Goal: Navigation & Orientation: Find specific page/section

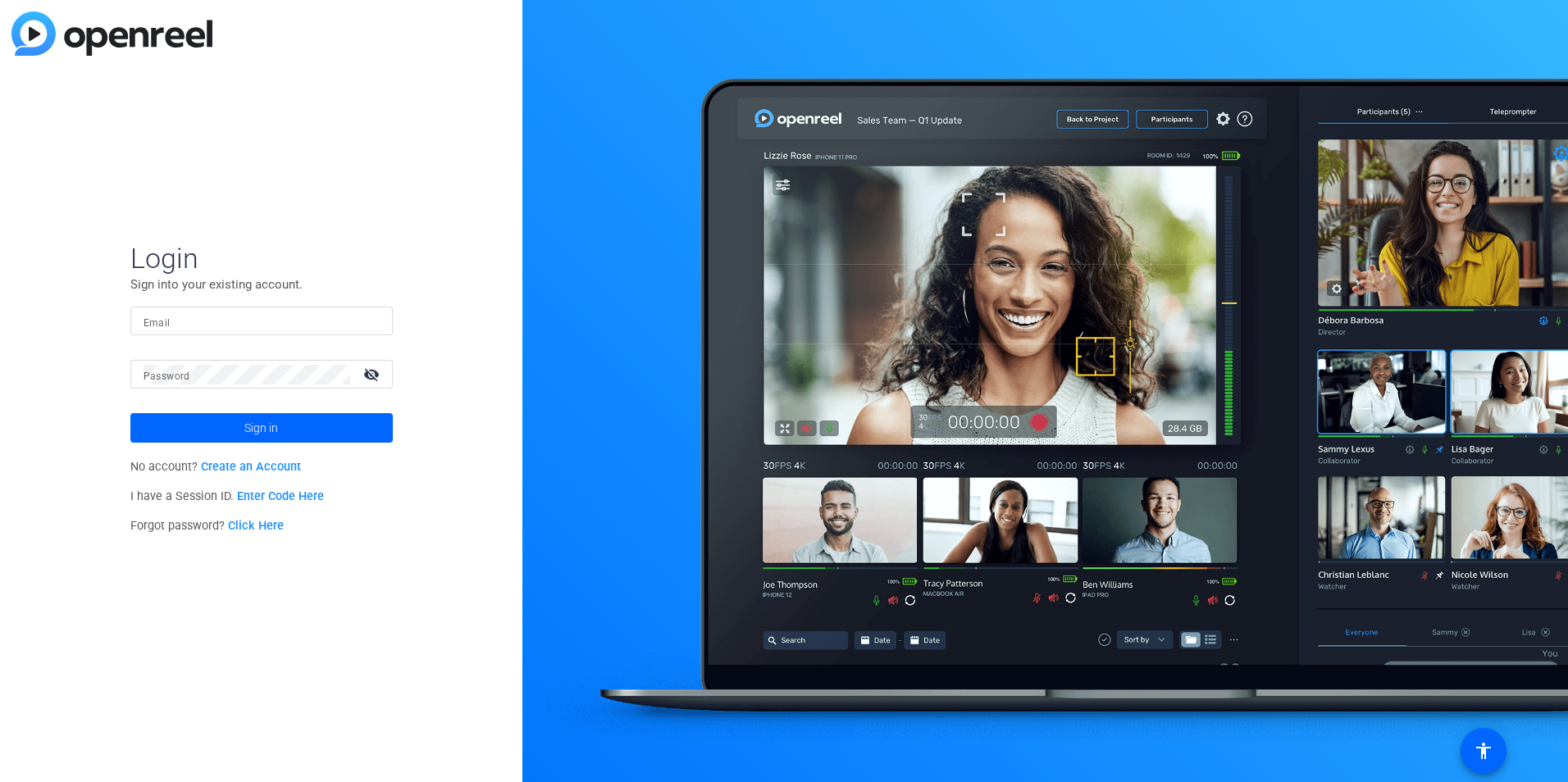
click at [160, 313] on div "Email" at bounding box center [262, 321] width 237 height 28
type input "andrii.domres@ppd.com"
click at [130, 414] on button "Sign in" at bounding box center [262, 428] width 262 height 29
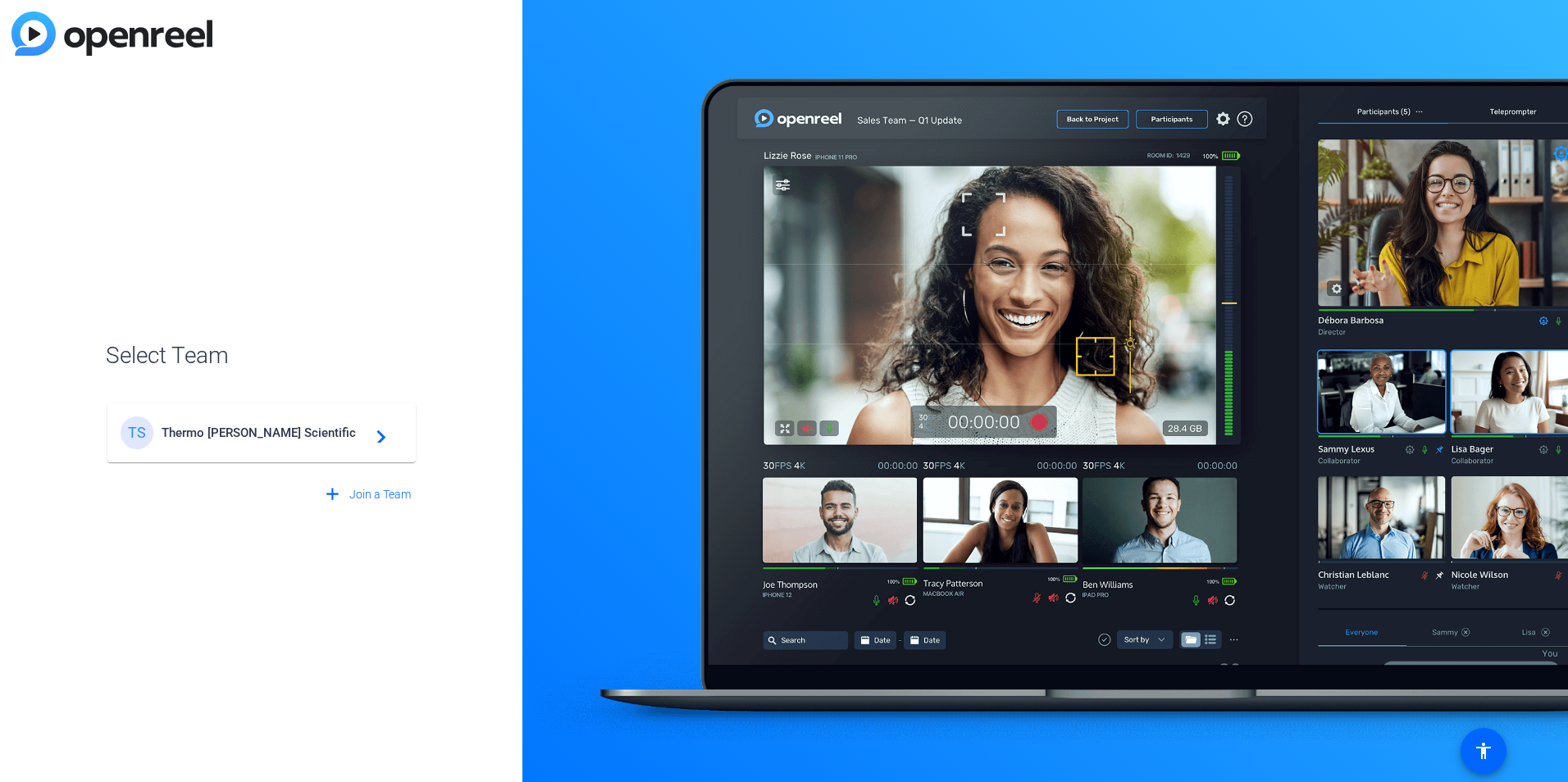
click at [237, 430] on span "Thermo Fisher Scientific" at bounding box center [263, 433] width 205 height 15
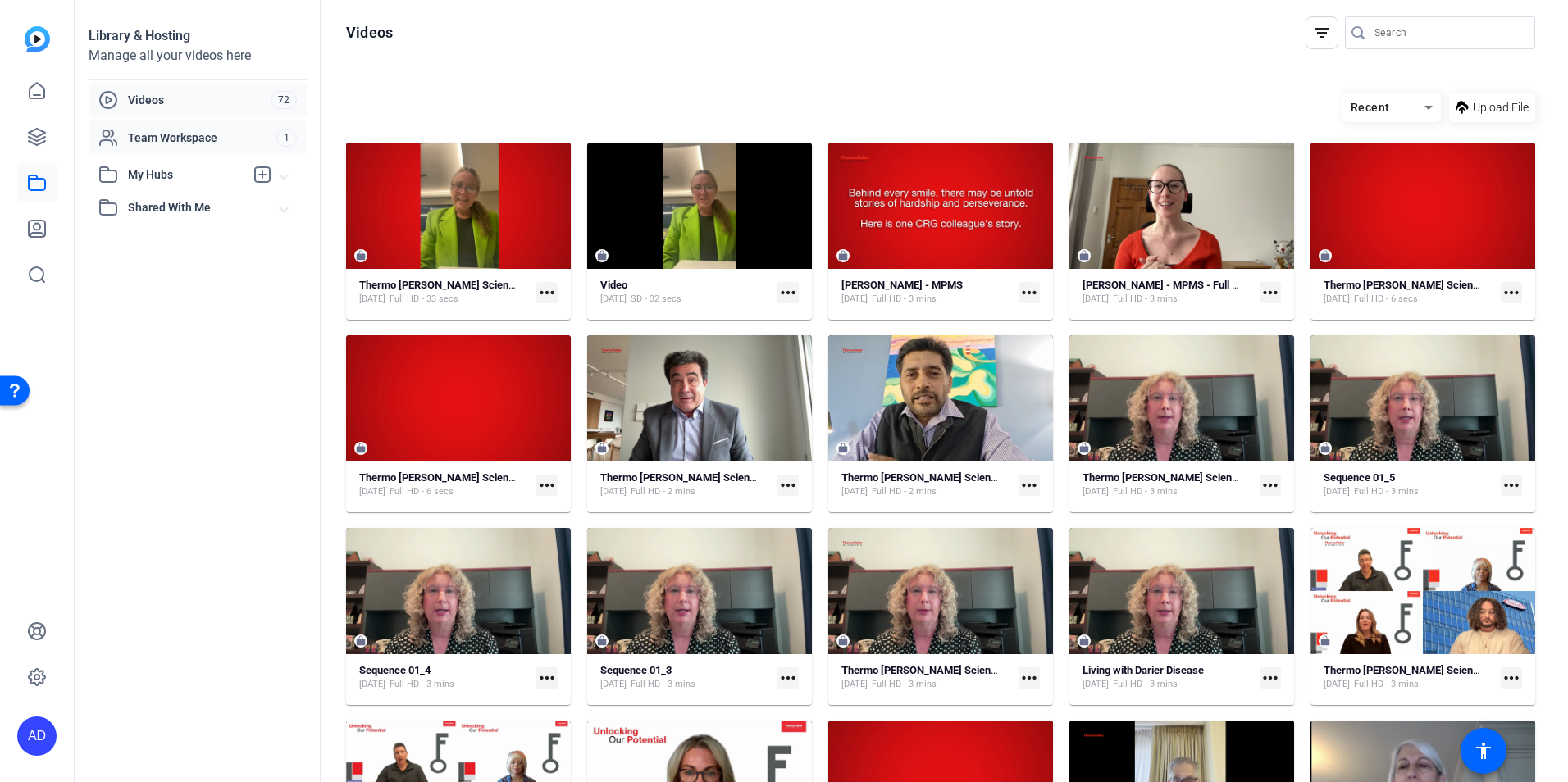
click at [195, 135] on span "Team Workspace" at bounding box center [202, 138] width 149 height 17
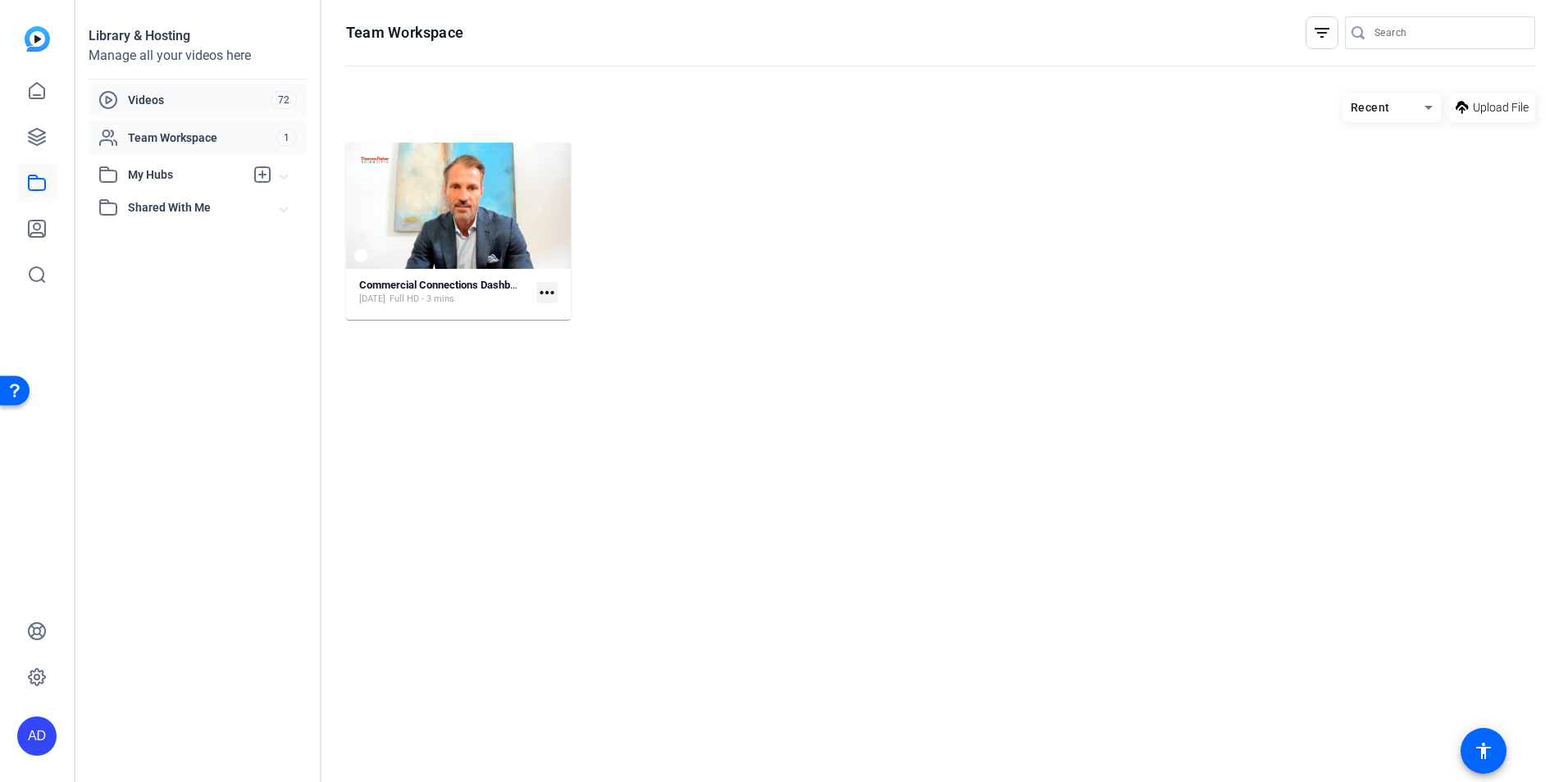
click at [208, 90] on div "Videos" at bounding box center [185, 100] width 172 height 20
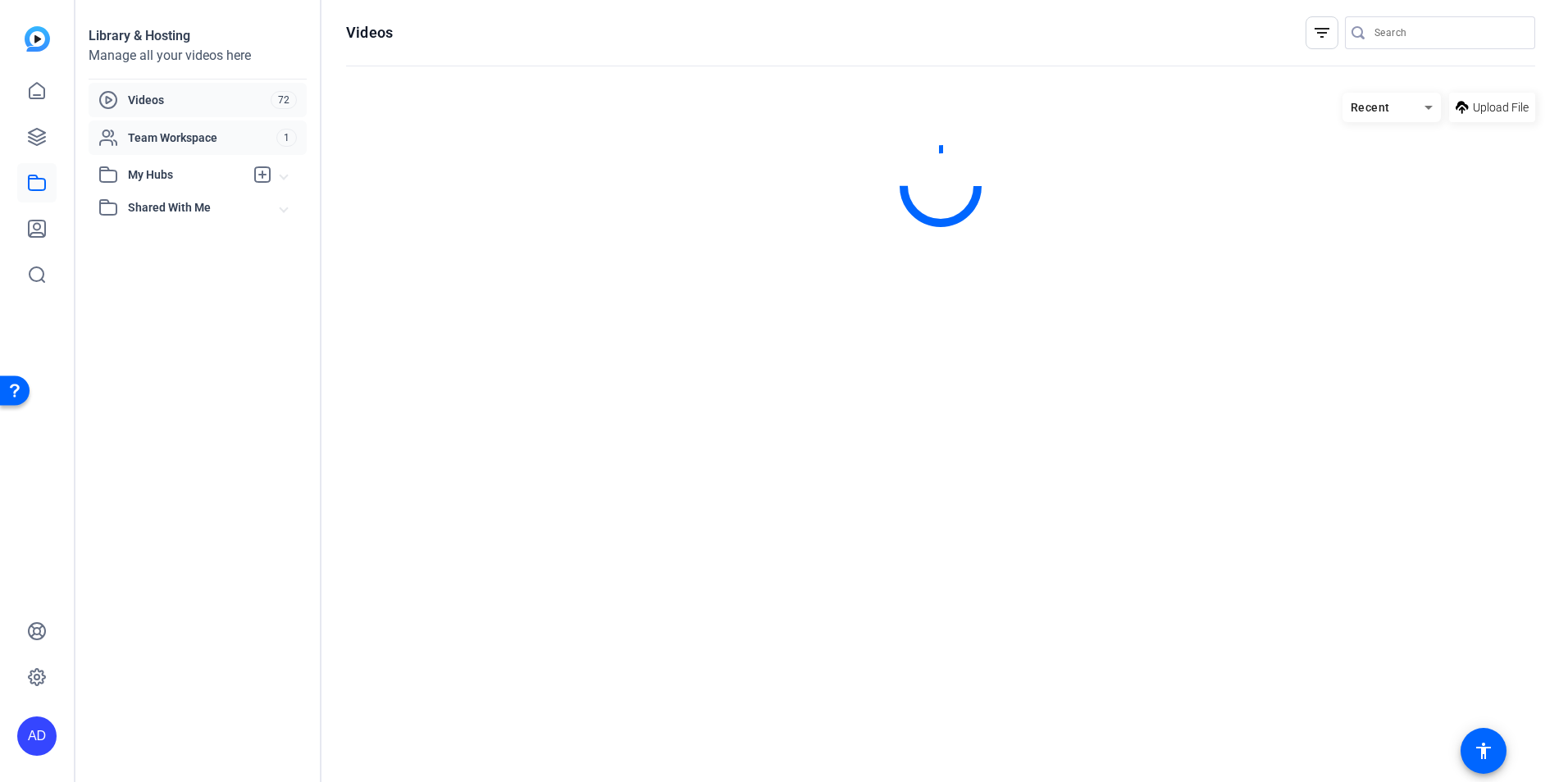
click at [196, 126] on div "Team Workspace 1" at bounding box center [197, 137] width 218 height 34
click at [177, 173] on span "My Hubs" at bounding box center [186, 175] width 116 height 18
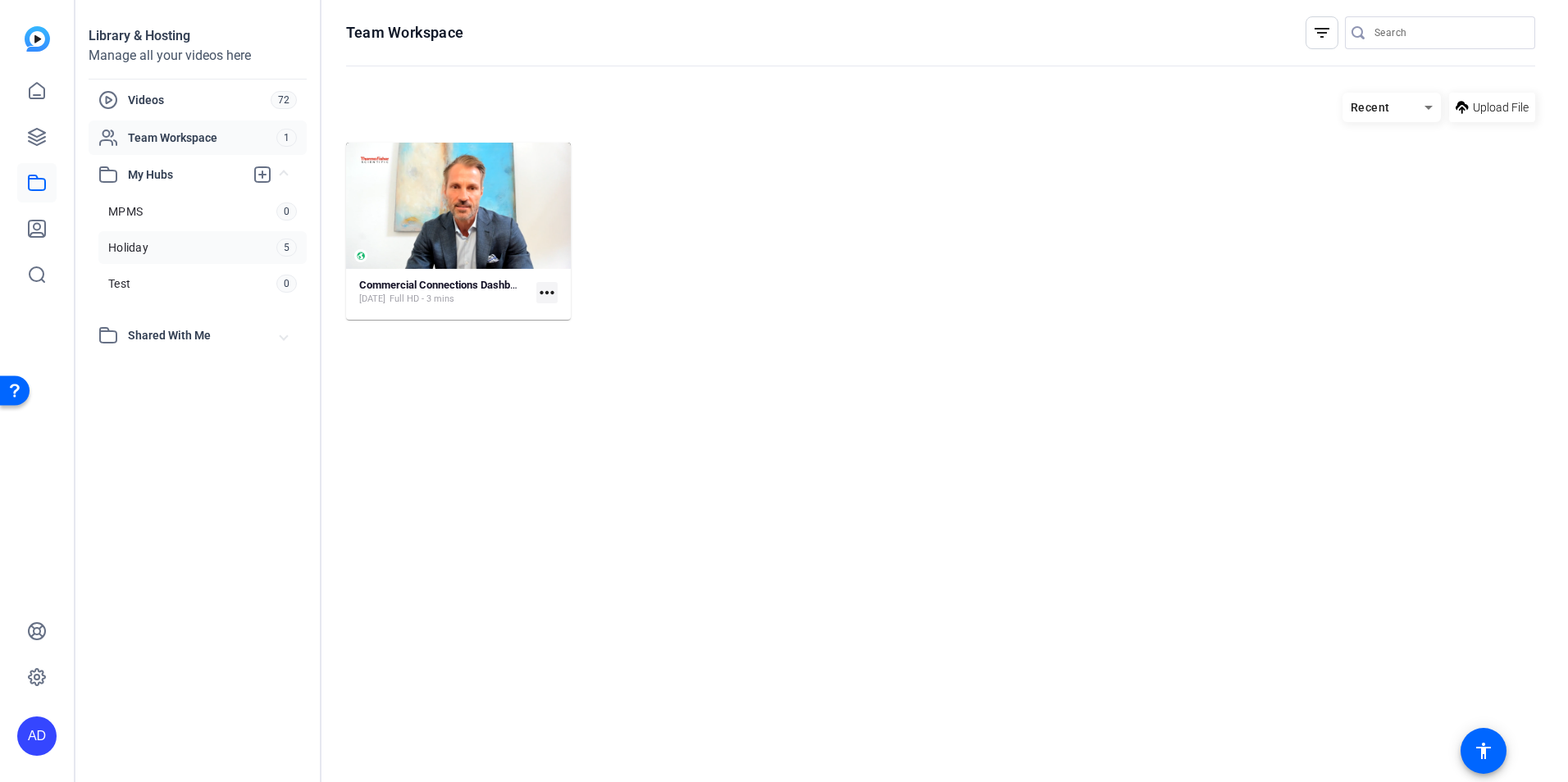
click at [179, 246] on link "Holiday 5" at bounding box center [202, 247] width 208 height 33
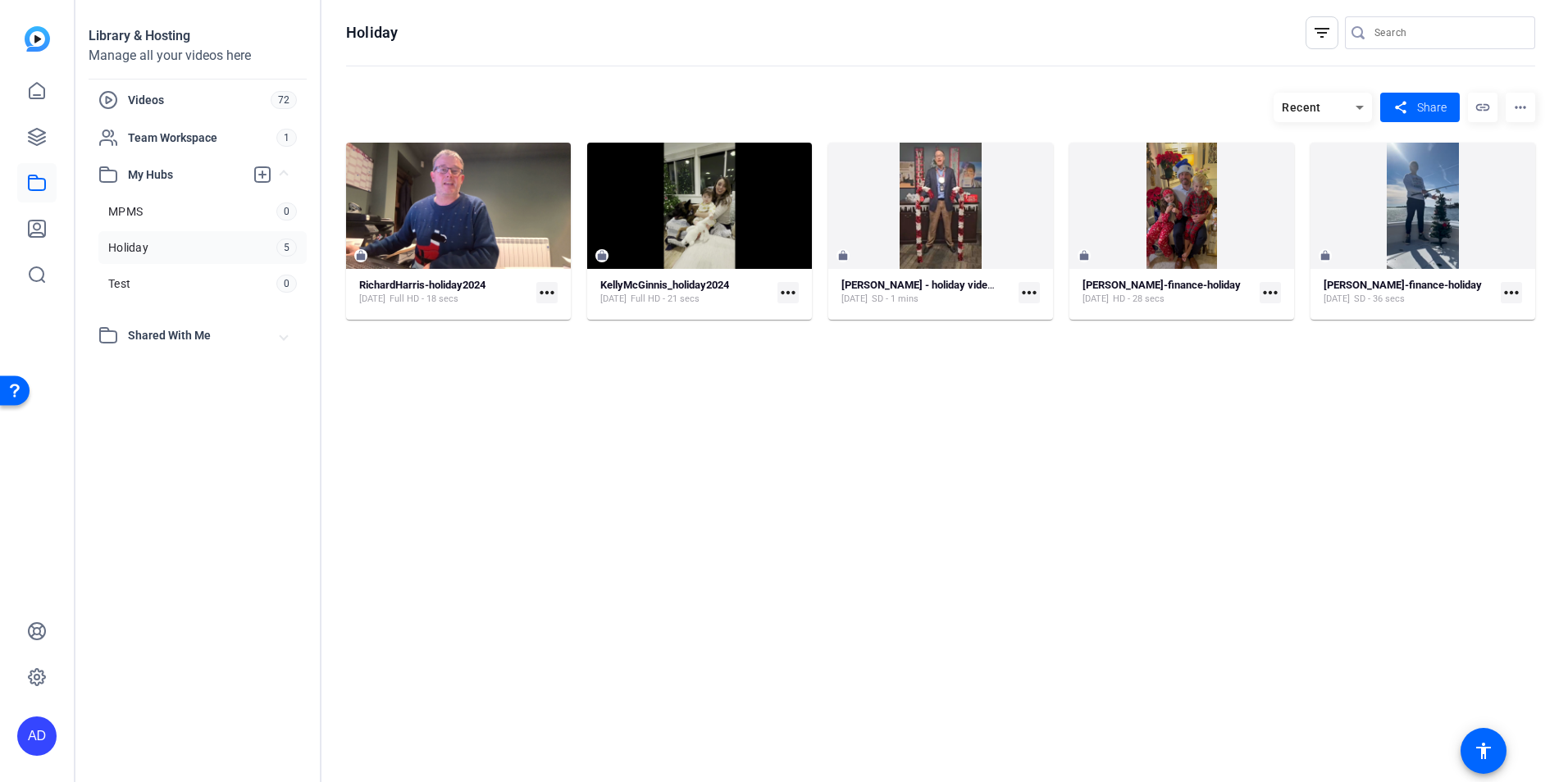
click at [161, 338] on span "Shared With Me" at bounding box center [204, 336] width 153 height 18
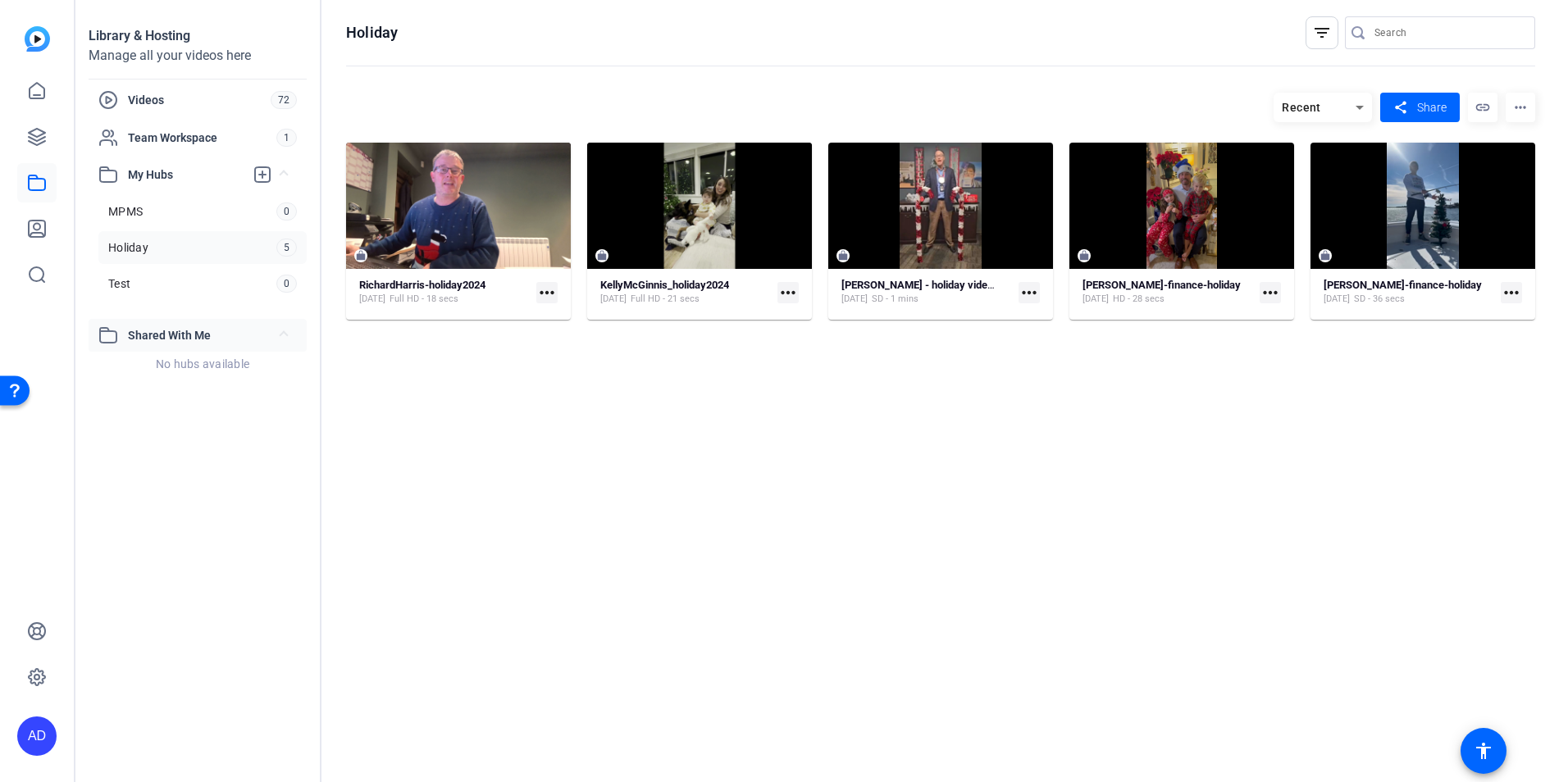
click at [160, 338] on span "Shared With Me" at bounding box center [204, 336] width 153 height 18
click at [186, 336] on span "Shared With Me" at bounding box center [204, 336] width 153 height 18
click at [169, 96] on span "Videos" at bounding box center [199, 100] width 143 height 17
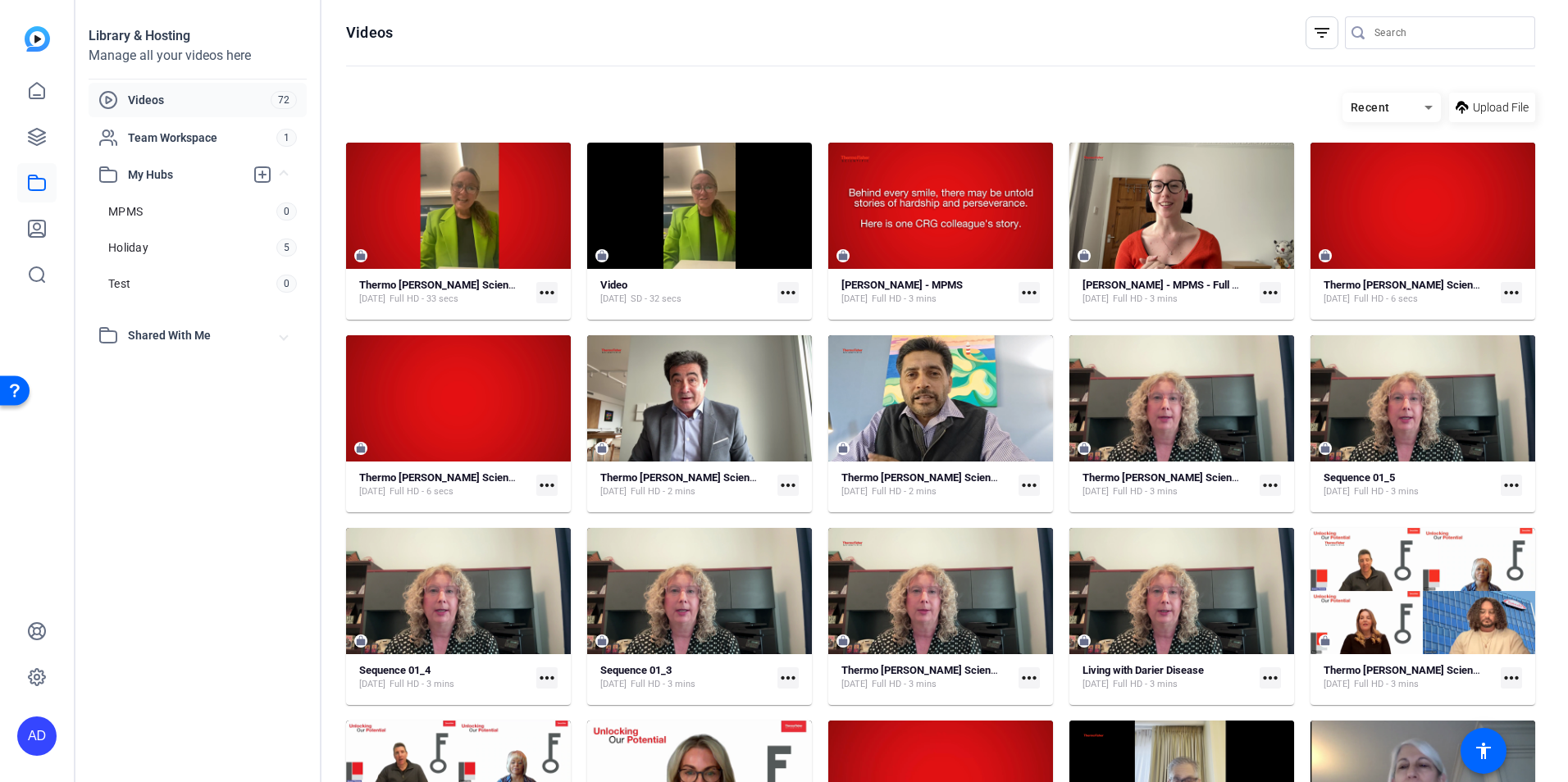
click at [1031, 296] on mat-icon "more_horiz" at bounding box center [1030, 293] width 22 height 22
click at [135, 145] on div at bounding box center [784, 391] width 1568 height 782
click at [166, 141] on span "Team Workspace" at bounding box center [202, 138] width 149 height 17
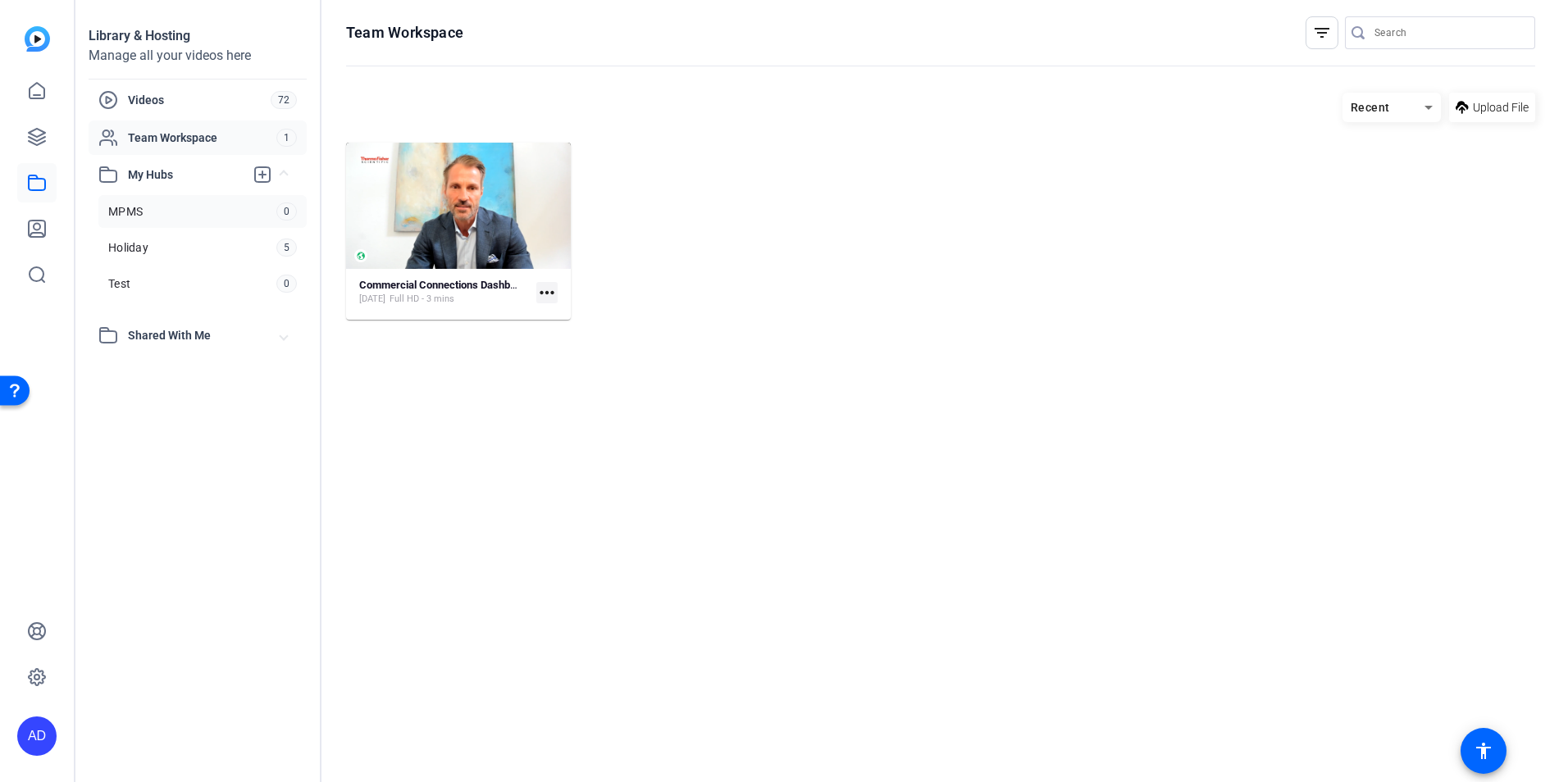
click at [176, 212] on link "MPMS 0" at bounding box center [202, 211] width 208 height 33
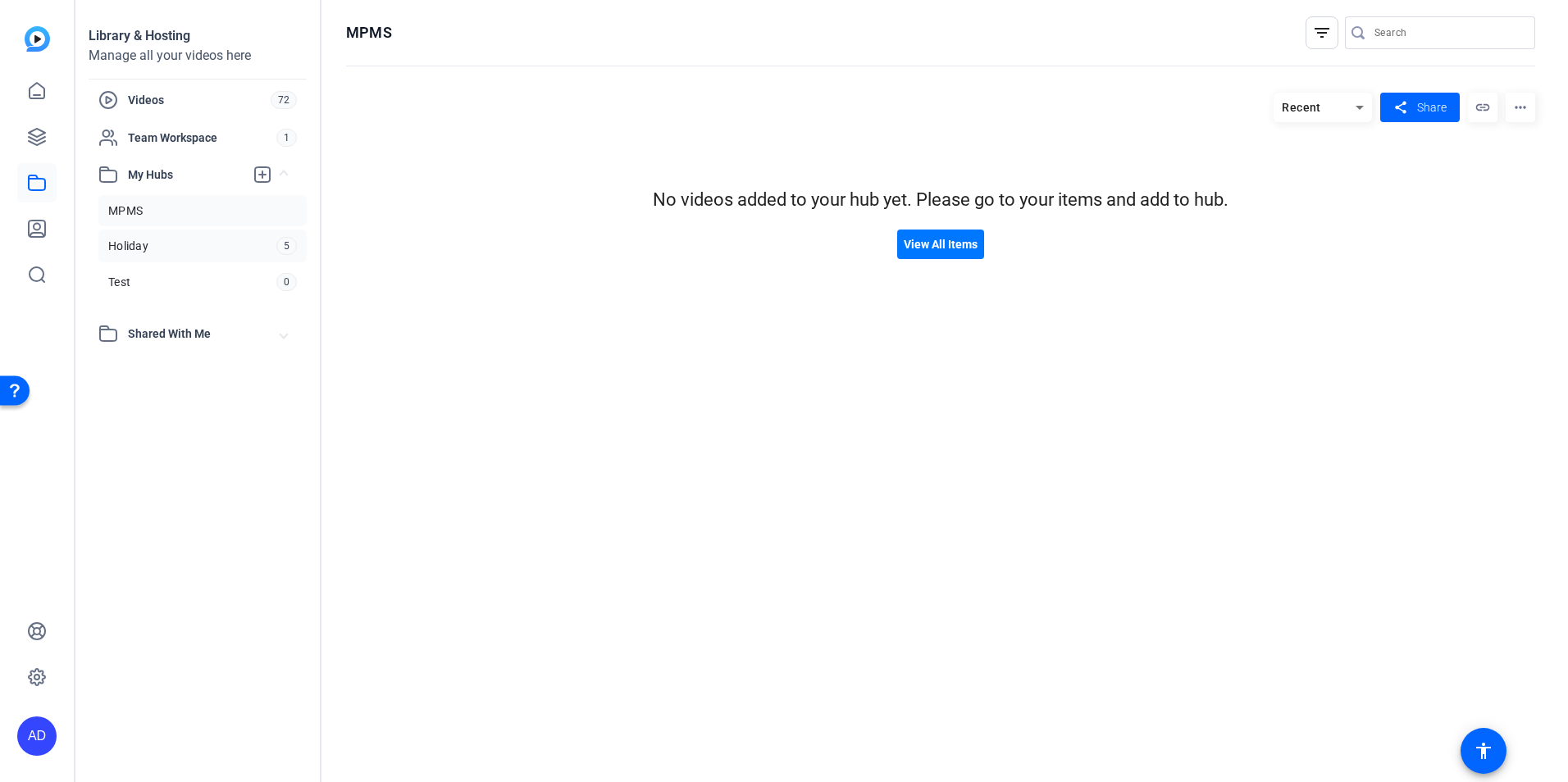
click at [176, 236] on link "Holiday 5" at bounding box center [202, 246] width 208 height 33
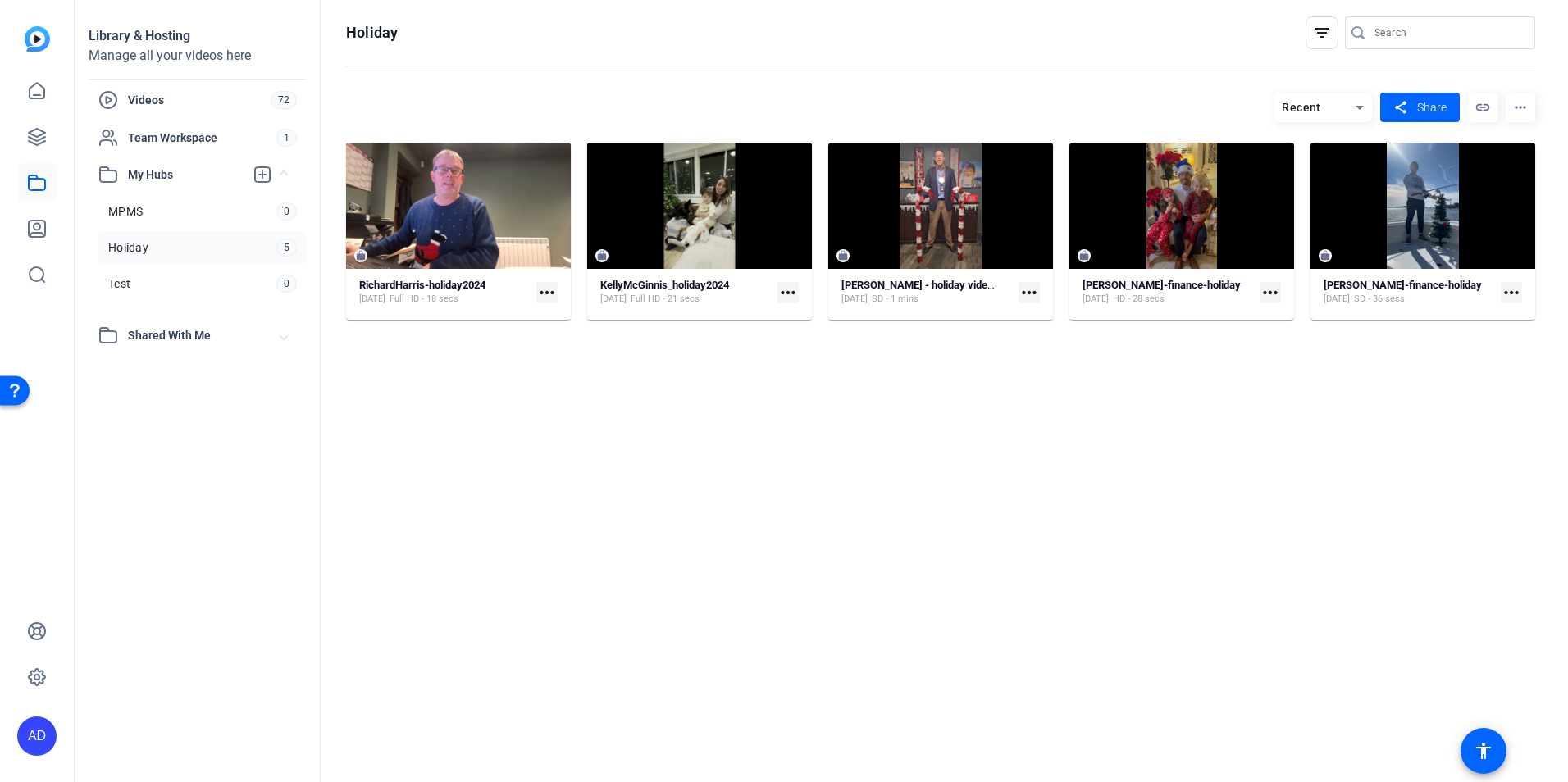
click at [177, 256] on link "Holiday 5" at bounding box center [202, 247] width 208 height 33
click at [53, 39] on div at bounding box center [37, 160] width 39 height 268
click at [43, 39] on img at bounding box center [37, 38] width 25 height 25
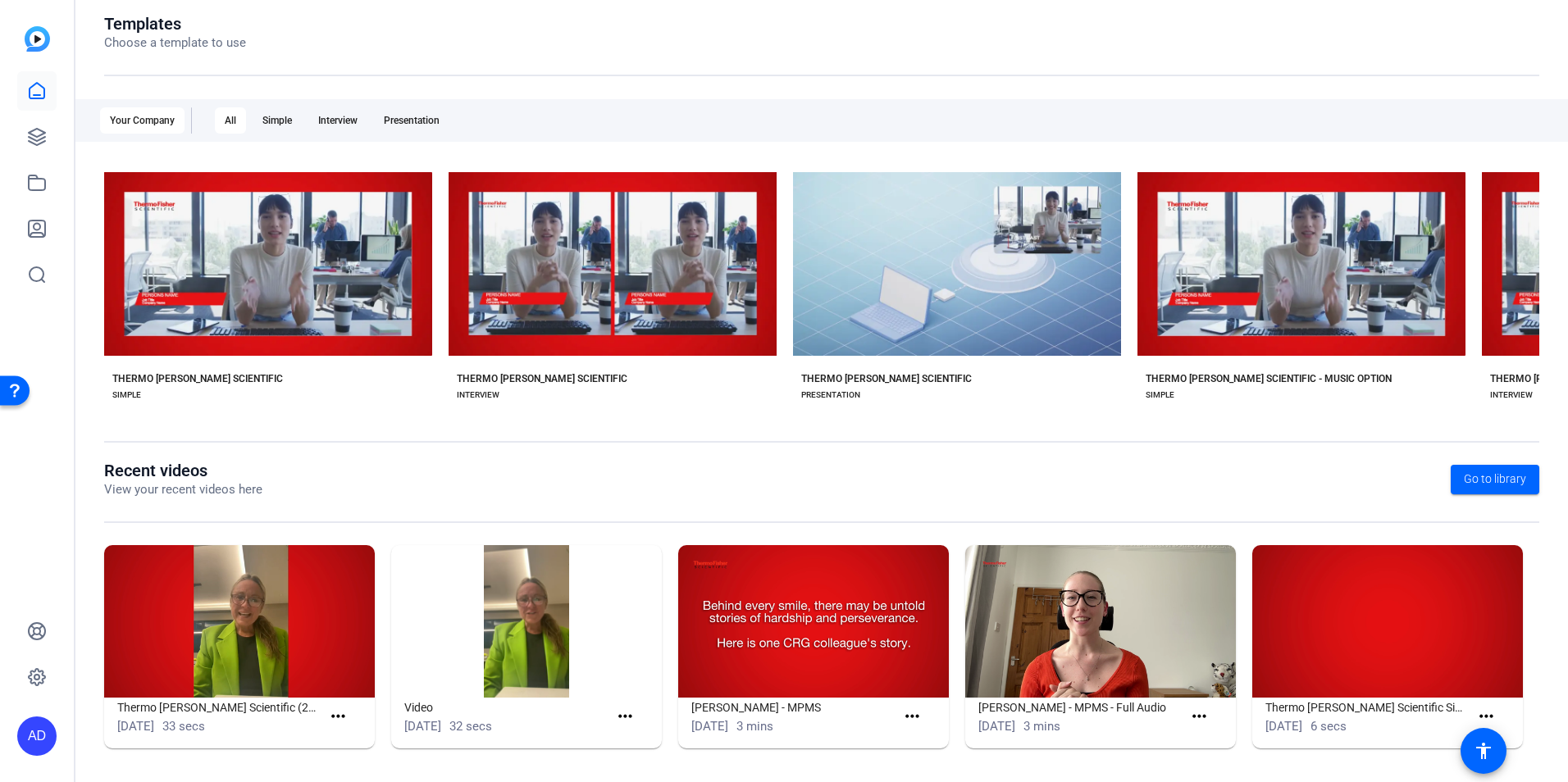
scroll to position [186, 0]
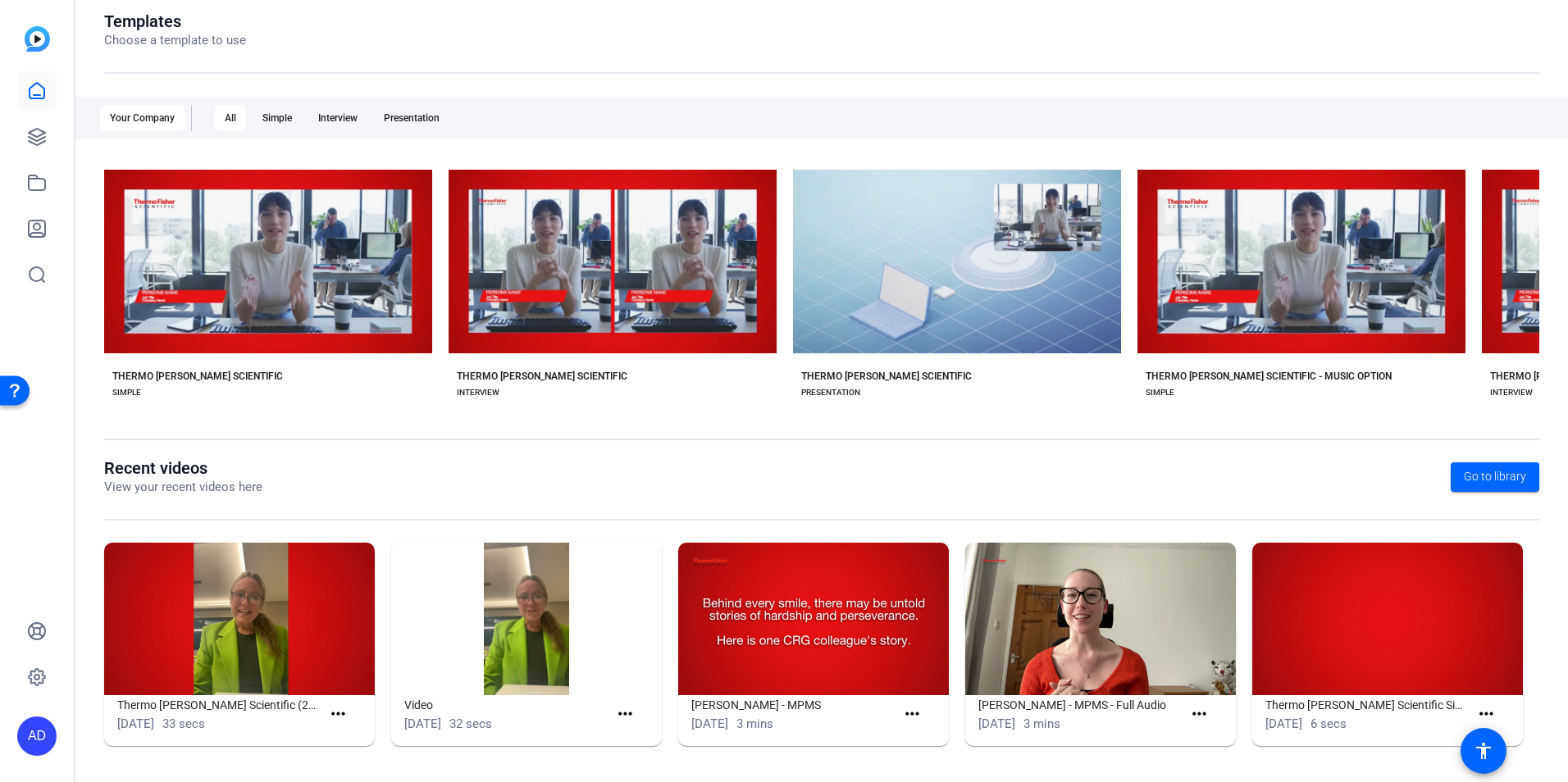
click at [36, 36] on img at bounding box center [37, 38] width 25 height 25
click at [24, 144] on link at bounding box center [37, 136] width 39 height 39
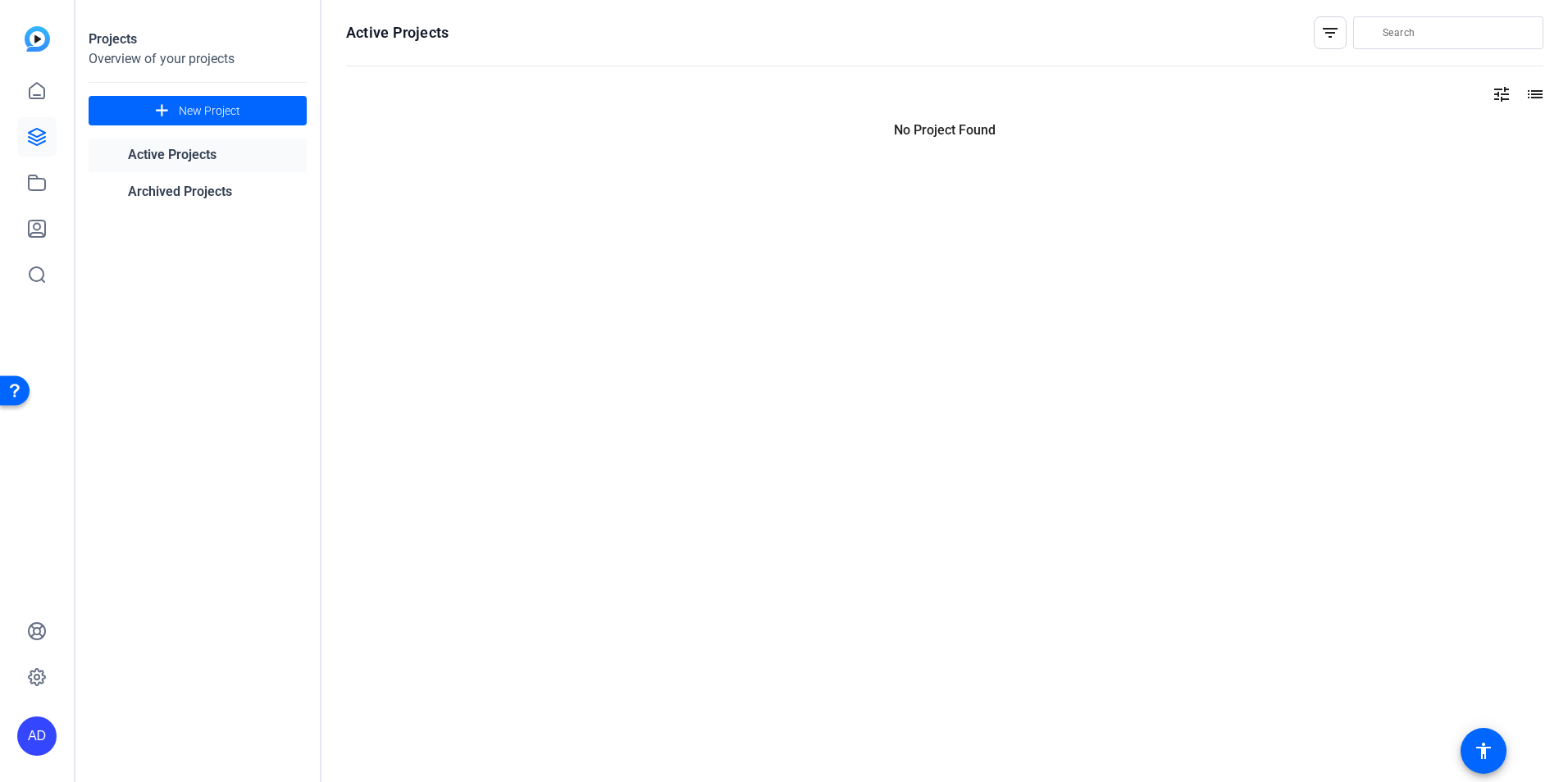
scroll to position [0, 0]
